Goal: Information Seeking & Learning: Learn about a topic

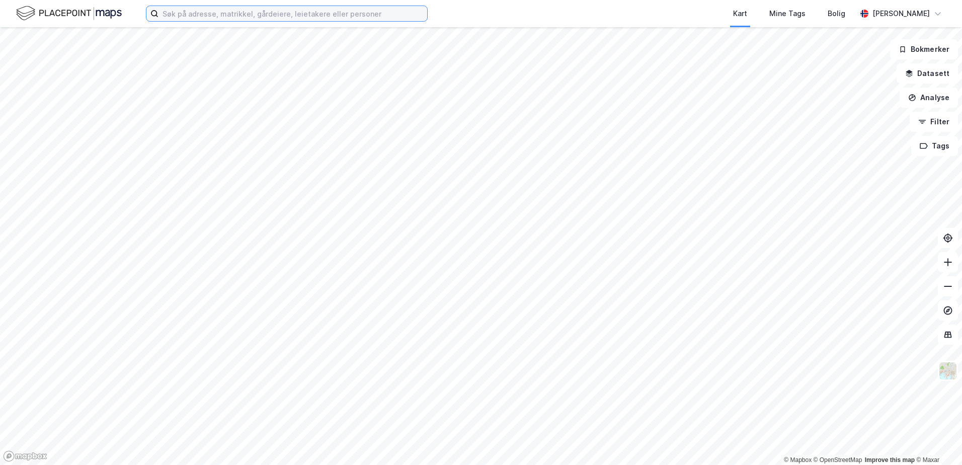
click at [243, 11] on input at bounding box center [292, 13] width 269 height 15
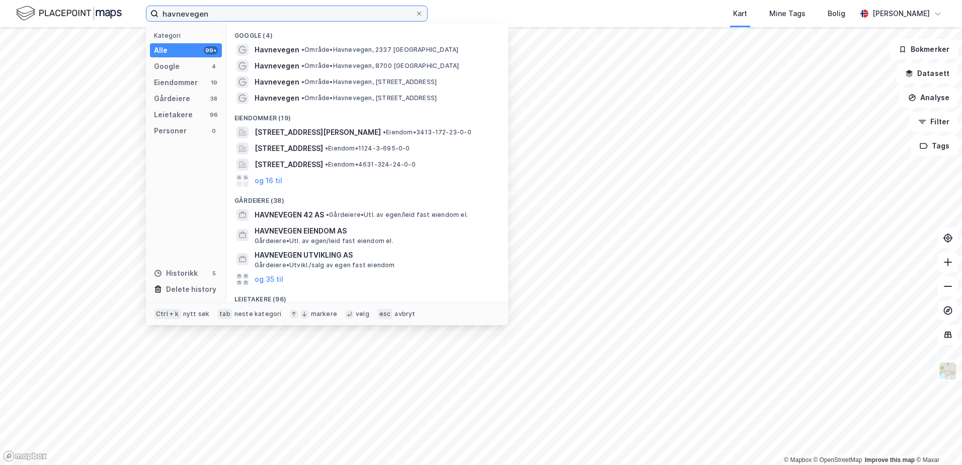
click at [197, 14] on input "havnevegen" at bounding box center [286, 13] width 257 height 15
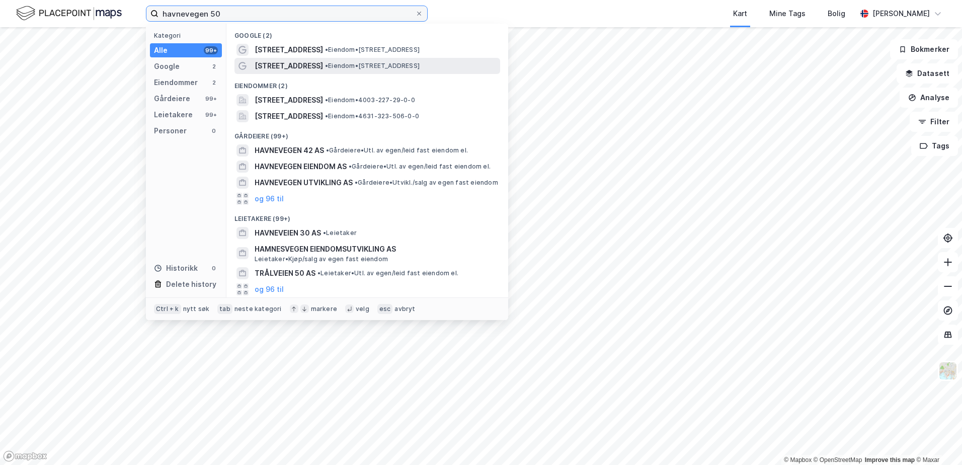
type input "havnevegen 50"
click at [286, 64] on span "[STREET_ADDRESS]" at bounding box center [289, 66] width 68 height 12
